Goal: Transaction & Acquisition: Purchase product/service

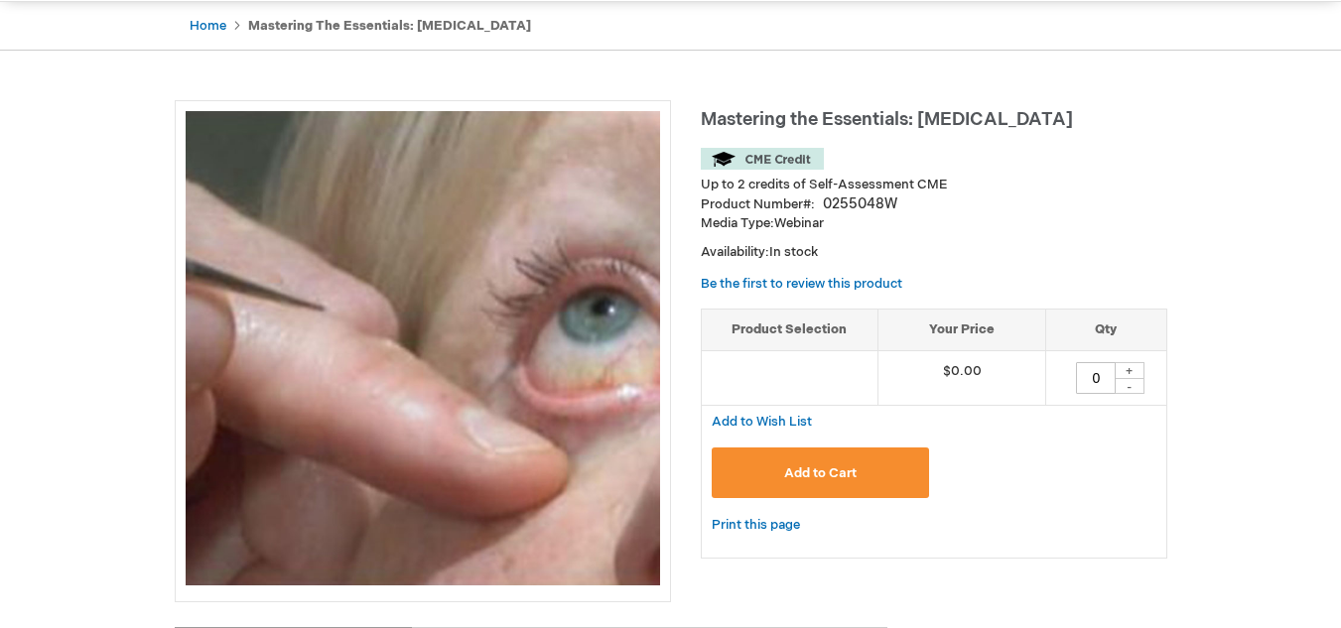
scroll to position [199, 0]
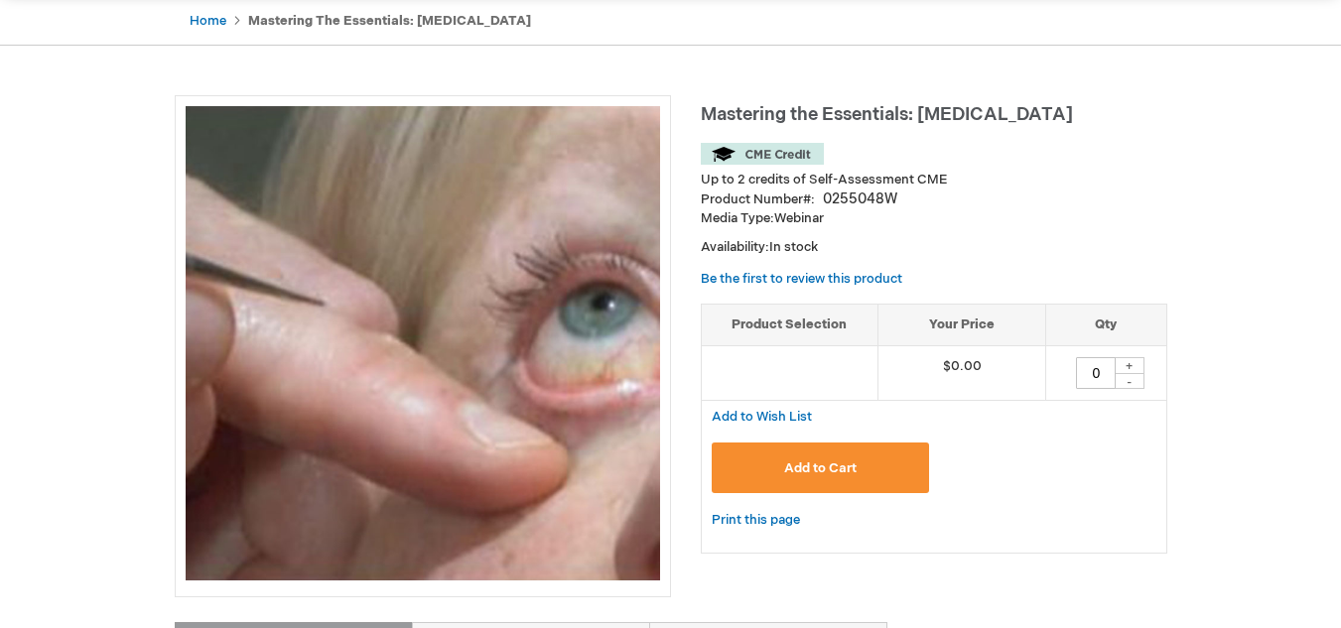
click at [856, 472] on span "Add to Cart" at bounding box center [820, 469] width 72 height 16
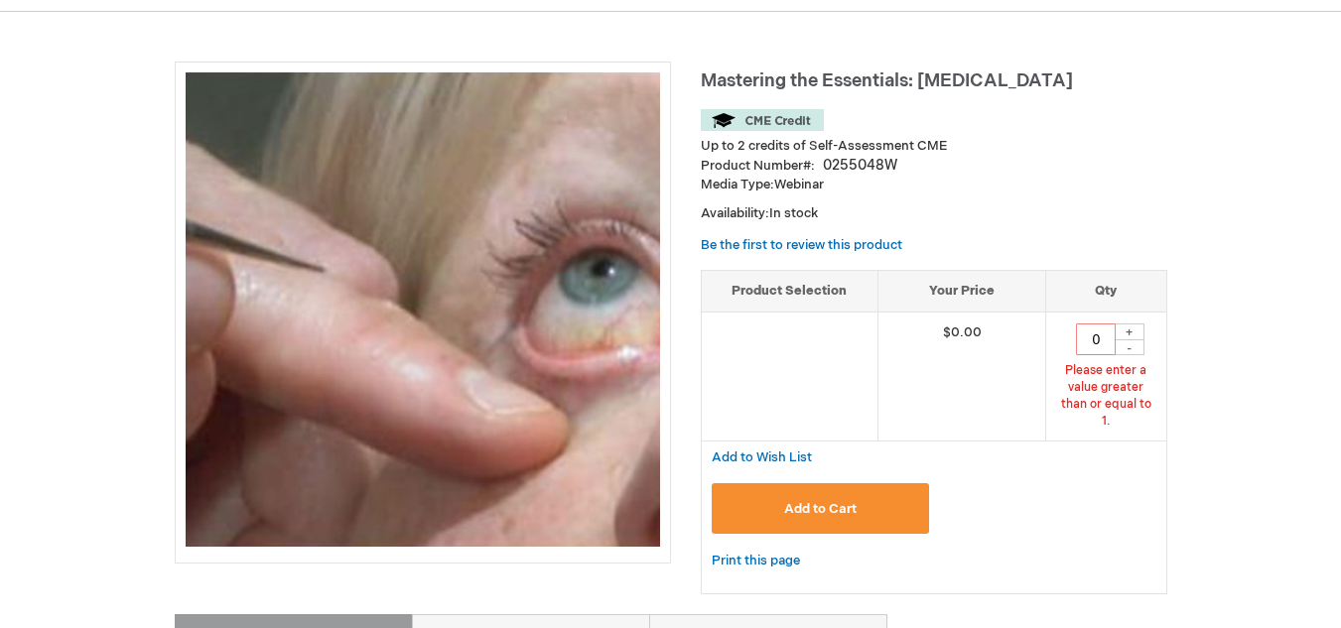
scroll to position [241, 0]
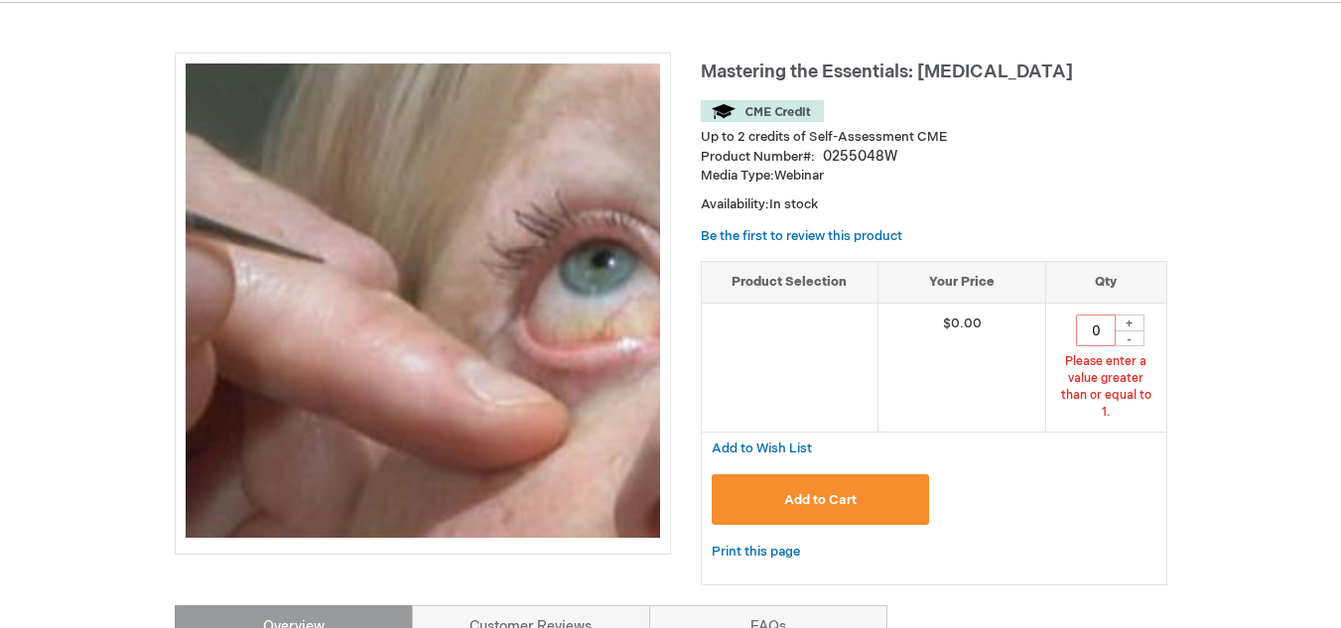
click at [1125, 323] on div "+" at bounding box center [1130, 323] width 30 height 17
type input "1"
click at [887, 475] on button "Add to Cart" at bounding box center [821, 500] width 218 height 51
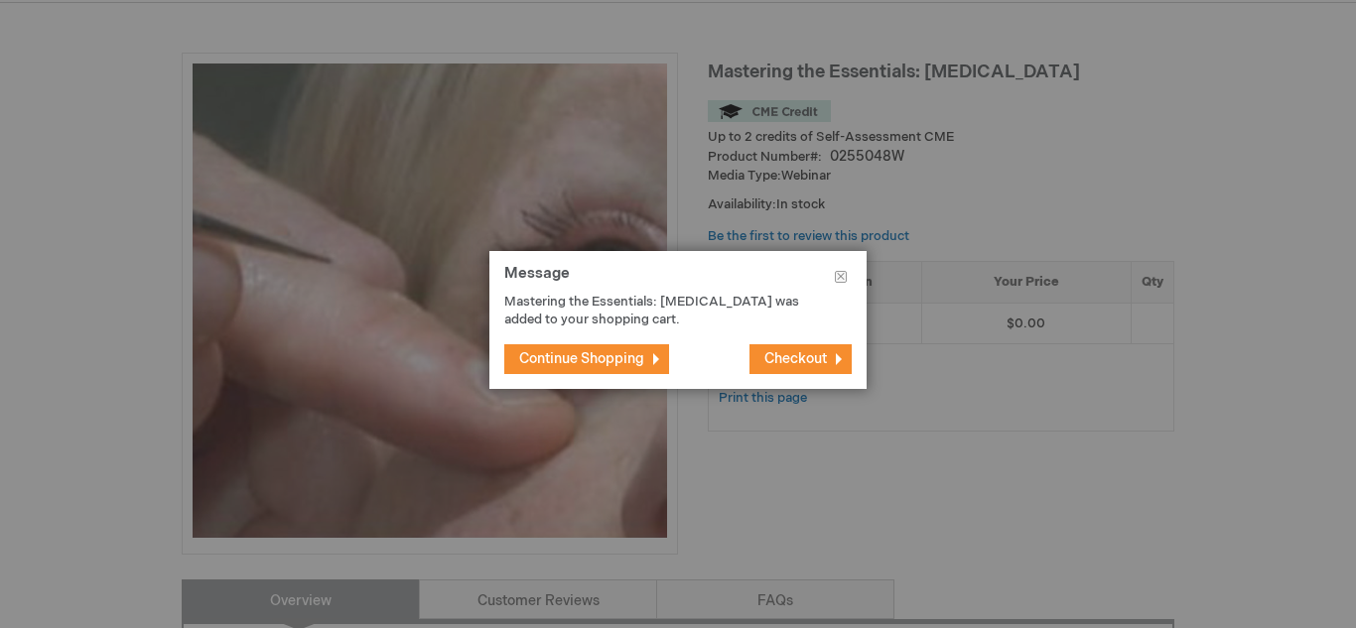
click at [604, 350] on span "Continue Shopping" at bounding box center [581, 358] width 125 height 17
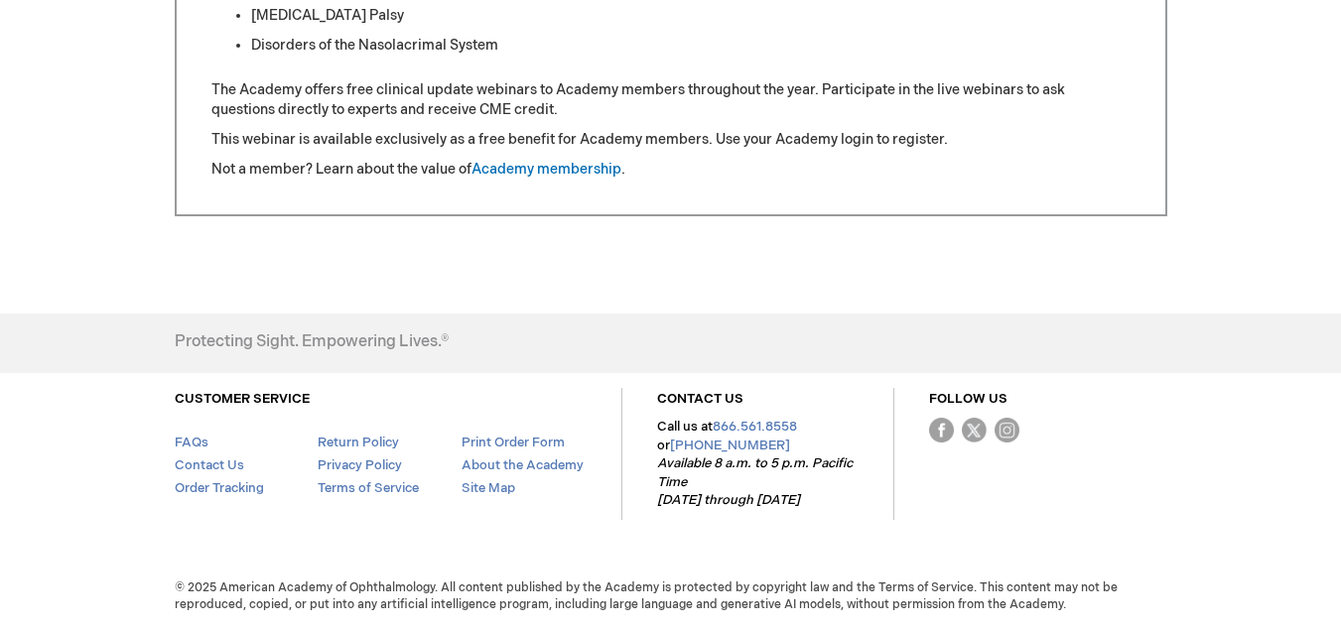
scroll to position [110, 0]
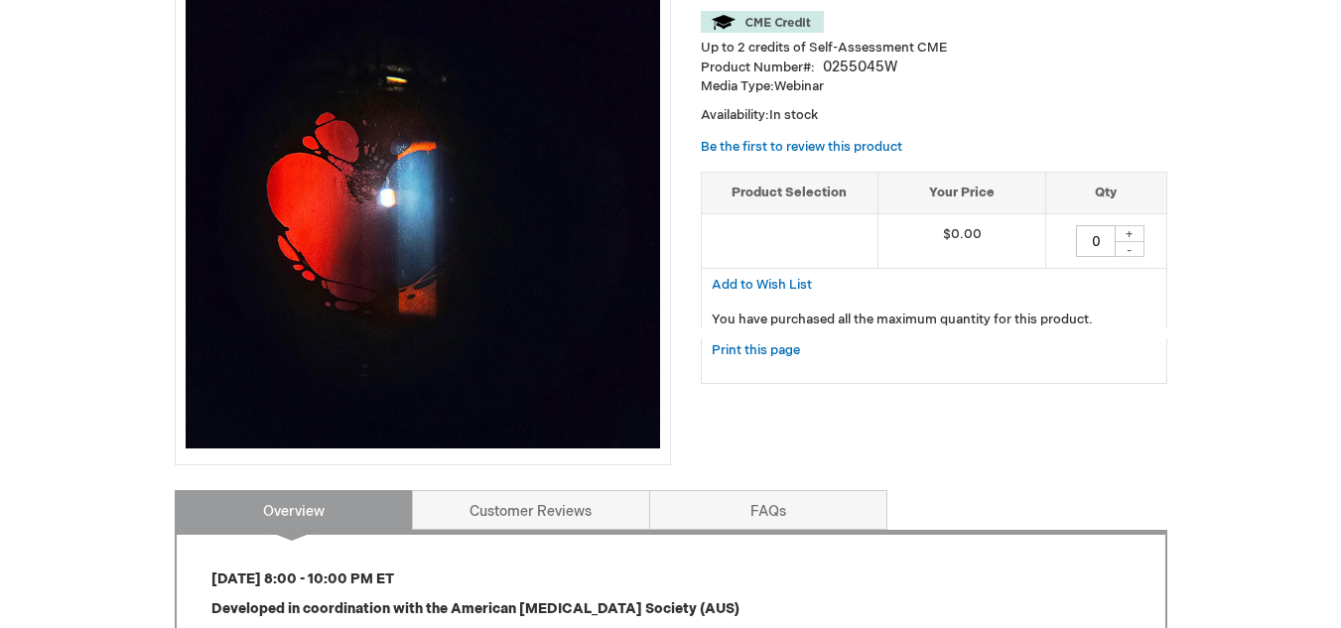
scroll to position [397, 0]
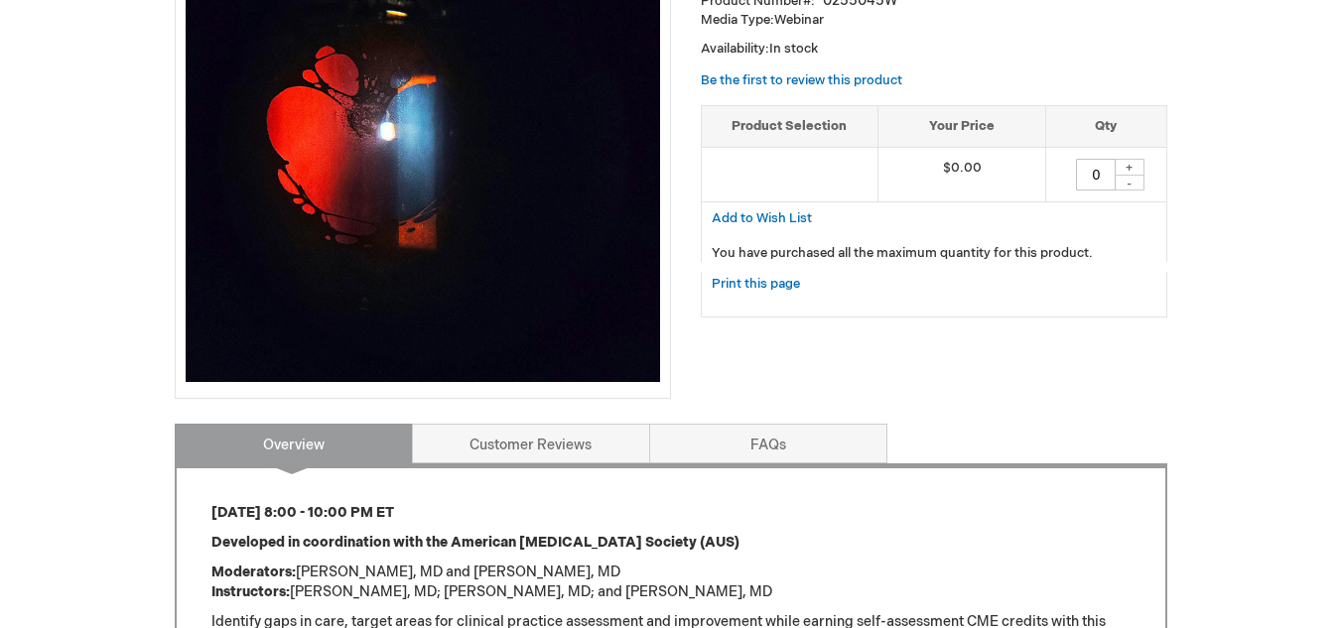
click at [1131, 167] on div "+" at bounding box center [1130, 167] width 30 height 17
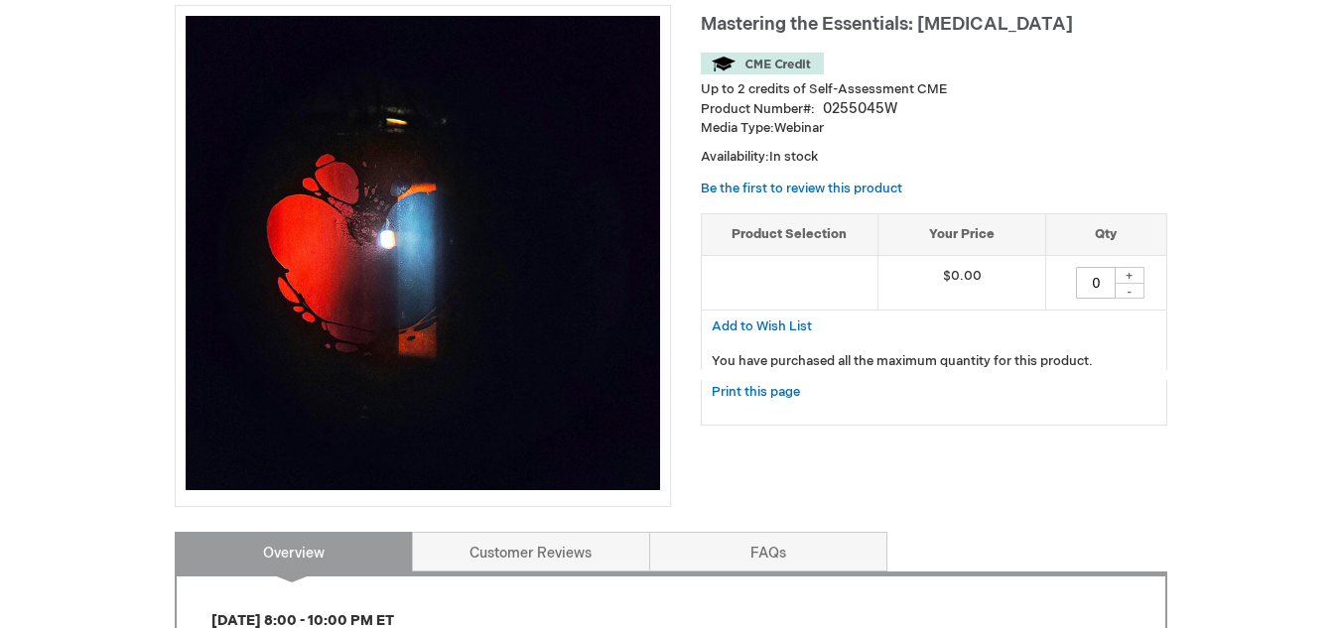
scroll to position [298, 0]
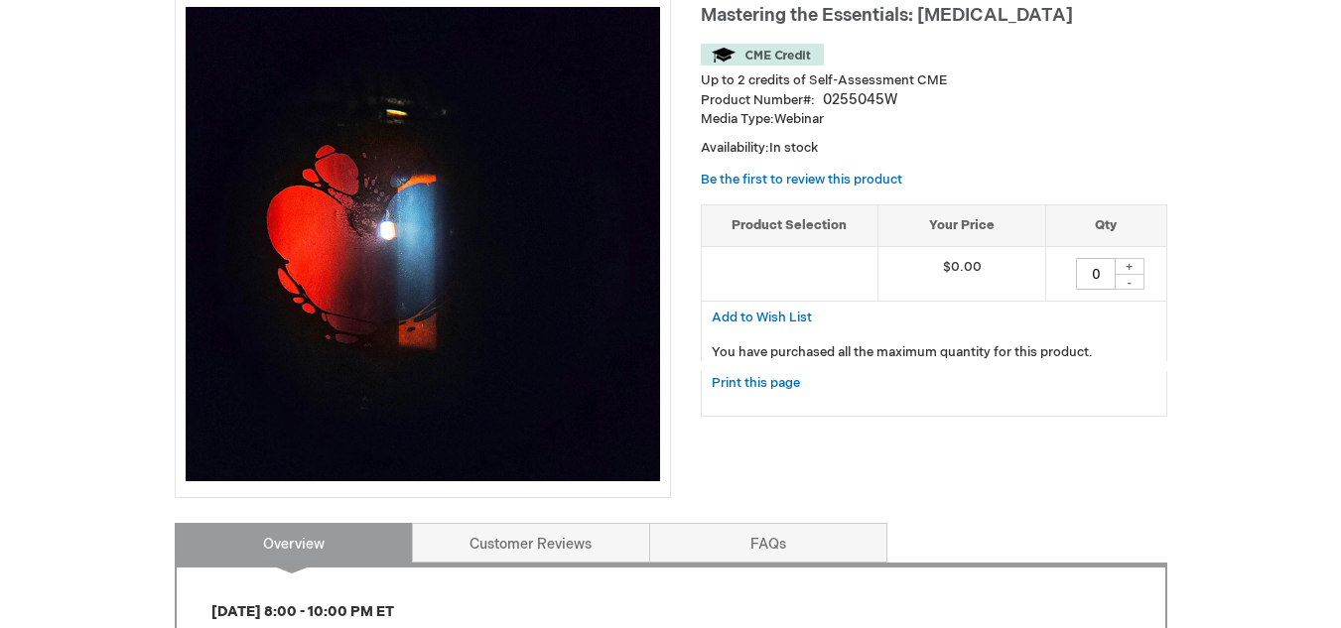
click at [1131, 264] on div "+" at bounding box center [1130, 266] width 30 height 17
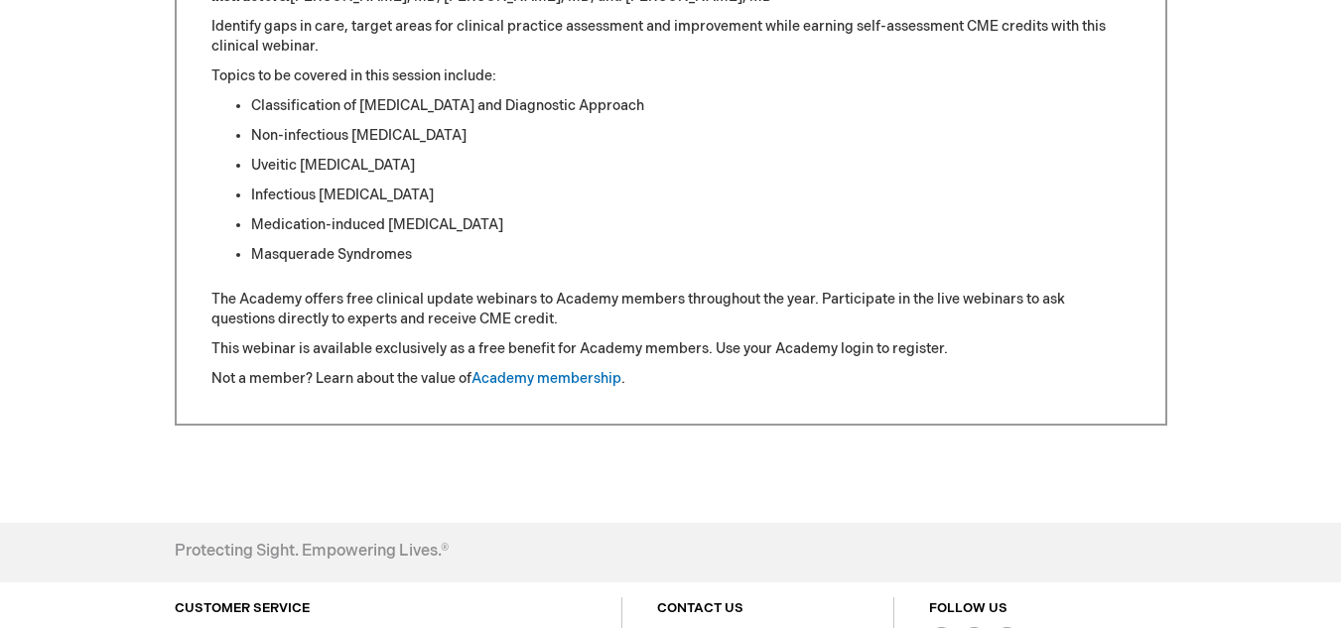
scroll to position [0, 0]
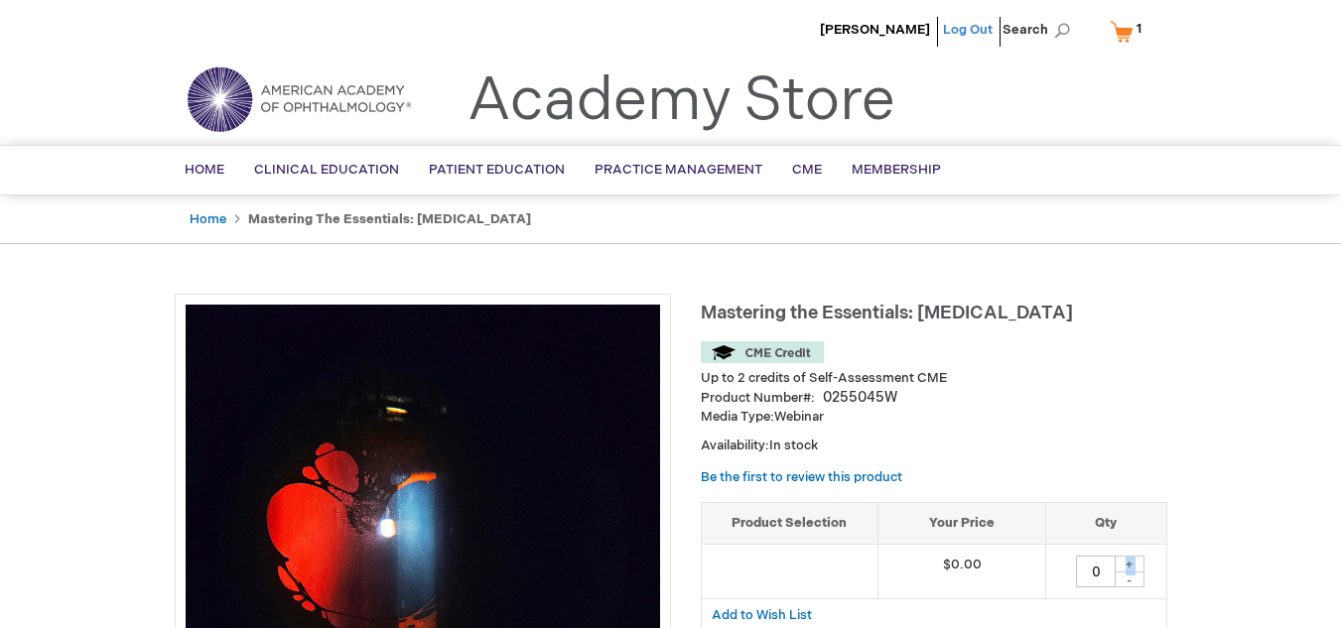
click at [965, 32] on link "Log Out" at bounding box center [968, 30] width 50 height 16
